Goal: Task Accomplishment & Management: Manage account settings

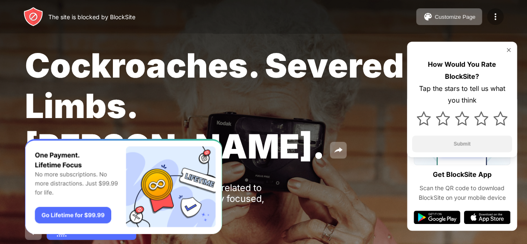
click at [496, 17] on img at bounding box center [496, 17] width 10 height 10
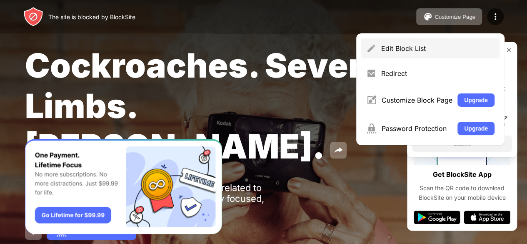
click at [448, 57] on div "Edit Block List" at bounding box center [431, 48] width 138 height 20
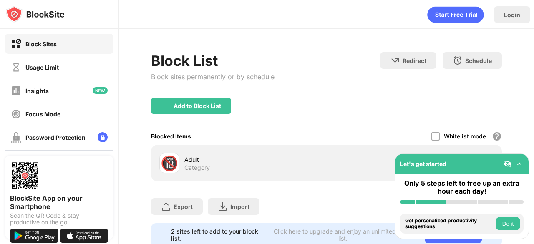
click at [169, 161] on div "🔞" at bounding box center [170, 163] width 18 height 17
click at [203, 110] on div "Add to Block List" at bounding box center [191, 106] width 80 height 17
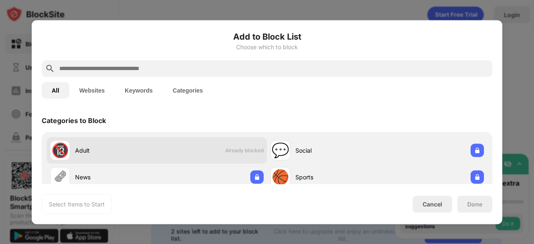
click at [193, 145] on div "🔞 Adult Already blocked" at bounding box center [157, 150] width 220 height 27
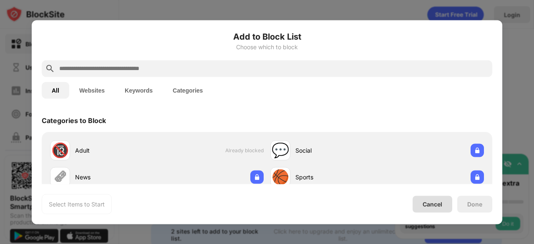
click at [428, 211] on div "Cancel" at bounding box center [432, 204] width 40 height 17
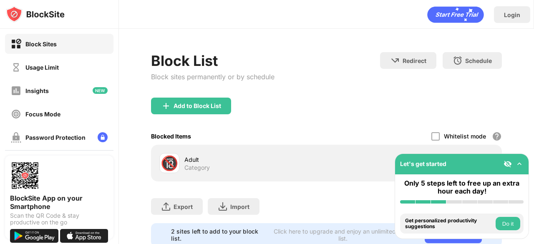
click at [214, 166] on div "Adult Category" at bounding box center [255, 163] width 142 height 16
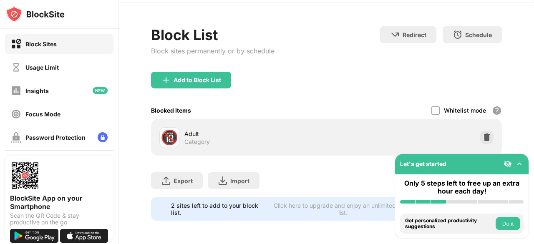
drag, startPoint x: 533, startPoint y: 100, endPoint x: 531, endPoint y: 152, distance: 51.7
click at [531, 152] on div "Login Block List Block sites permanently or by schedule Redirect Choose a site …" at bounding box center [326, 122] width 415 height 244
click at [480, 132] on div at bounding box center [486, 137] width 13 height 13
